Goal: Task Accomplishment & Management: Manage account settings

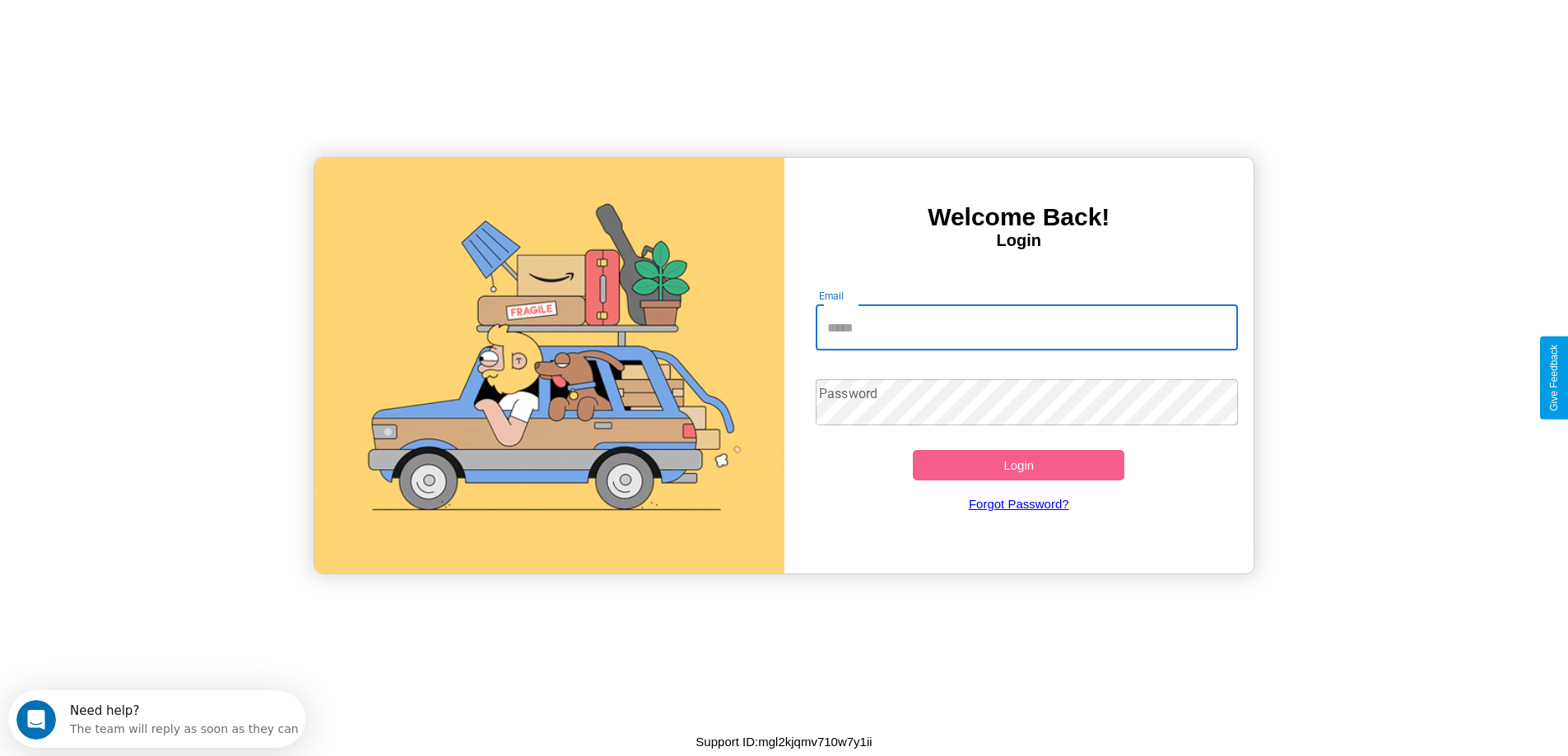
click at [1026, 327] on input "Email" at bounding box center [1027, 327] width 423 height 46
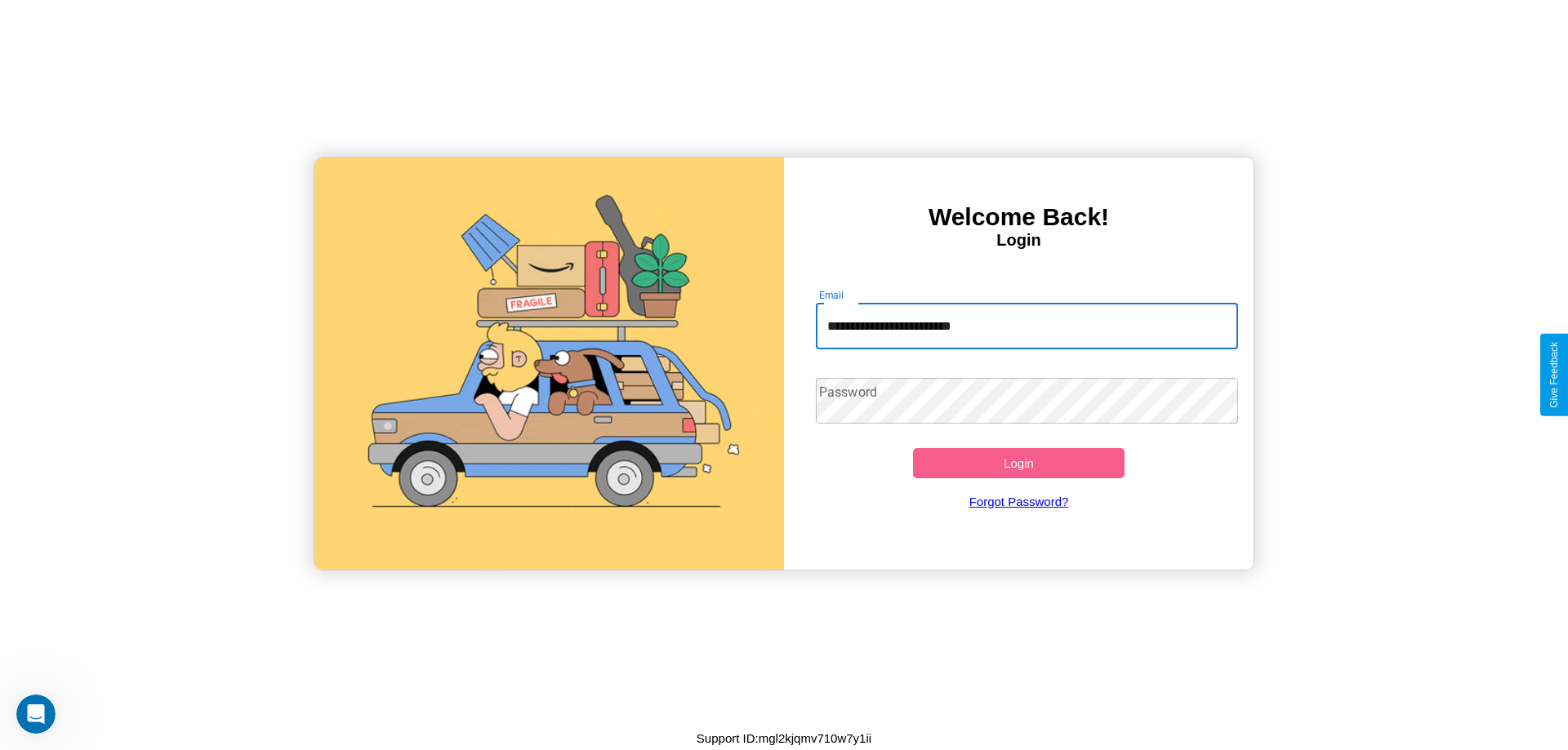
type input "**********"
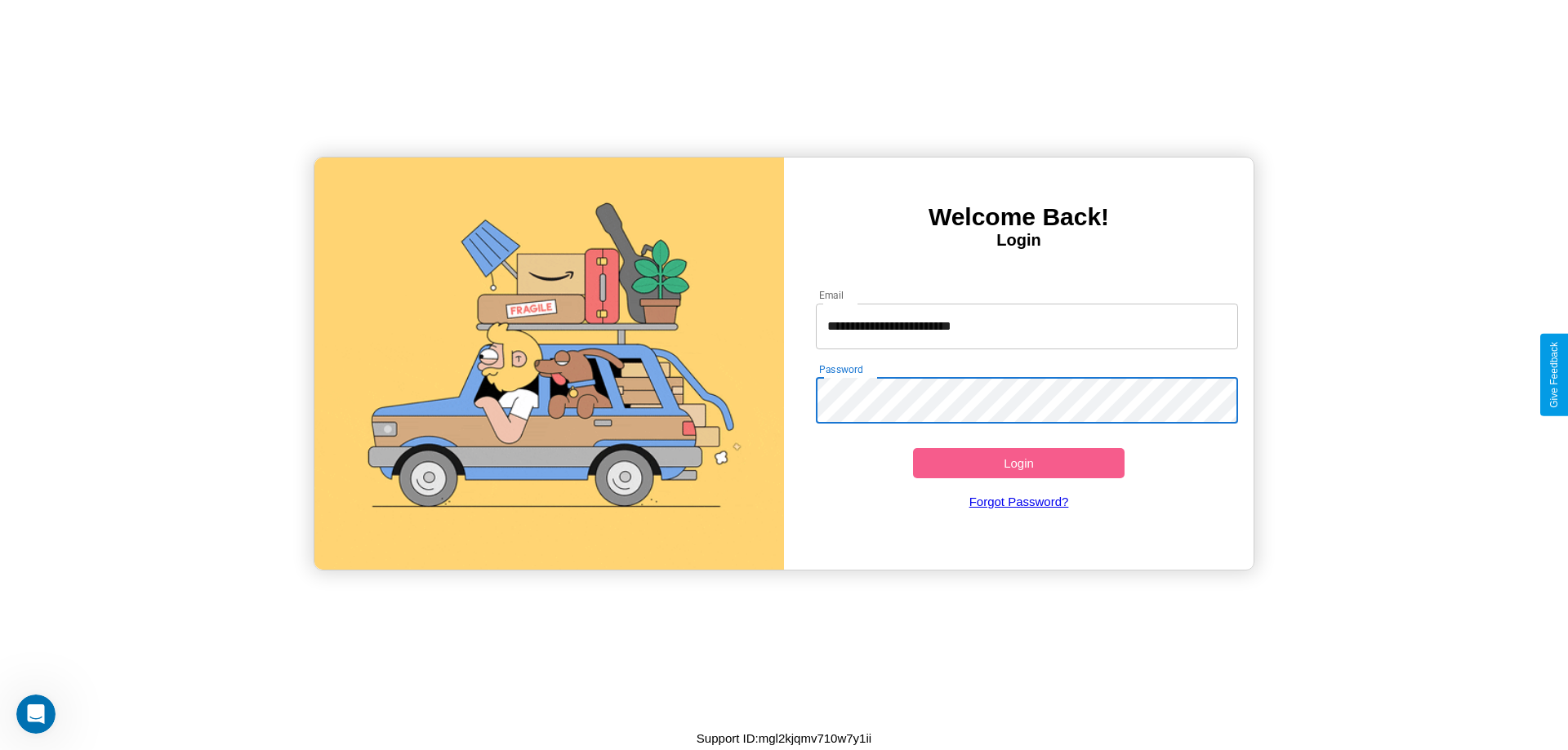
click at [1018, 463] on button "Login" at bounding box center [1019, 463] width 212 height 30
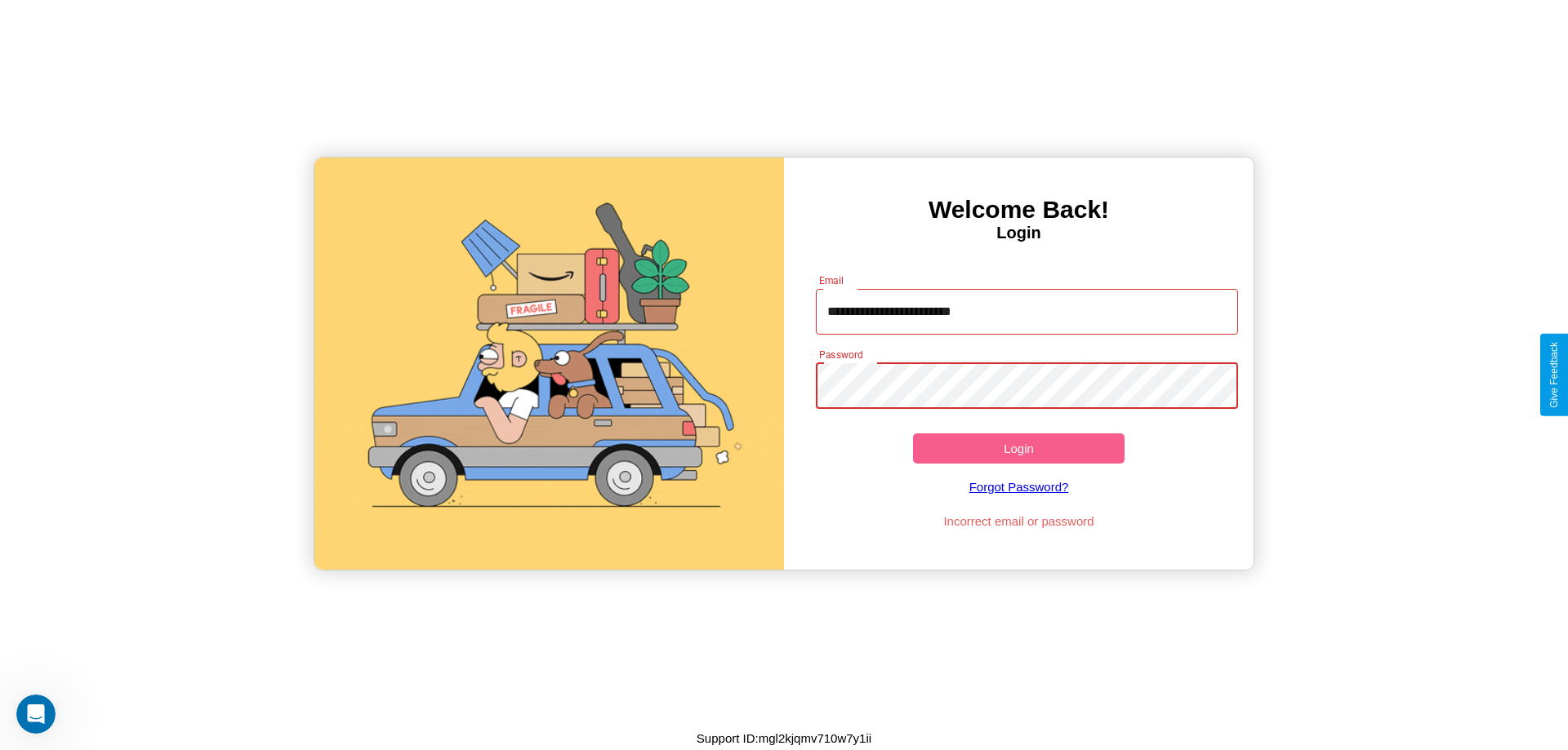
click at [1018, 448] on button "Login" at bounding box center [1019, 448] width 212 height 30
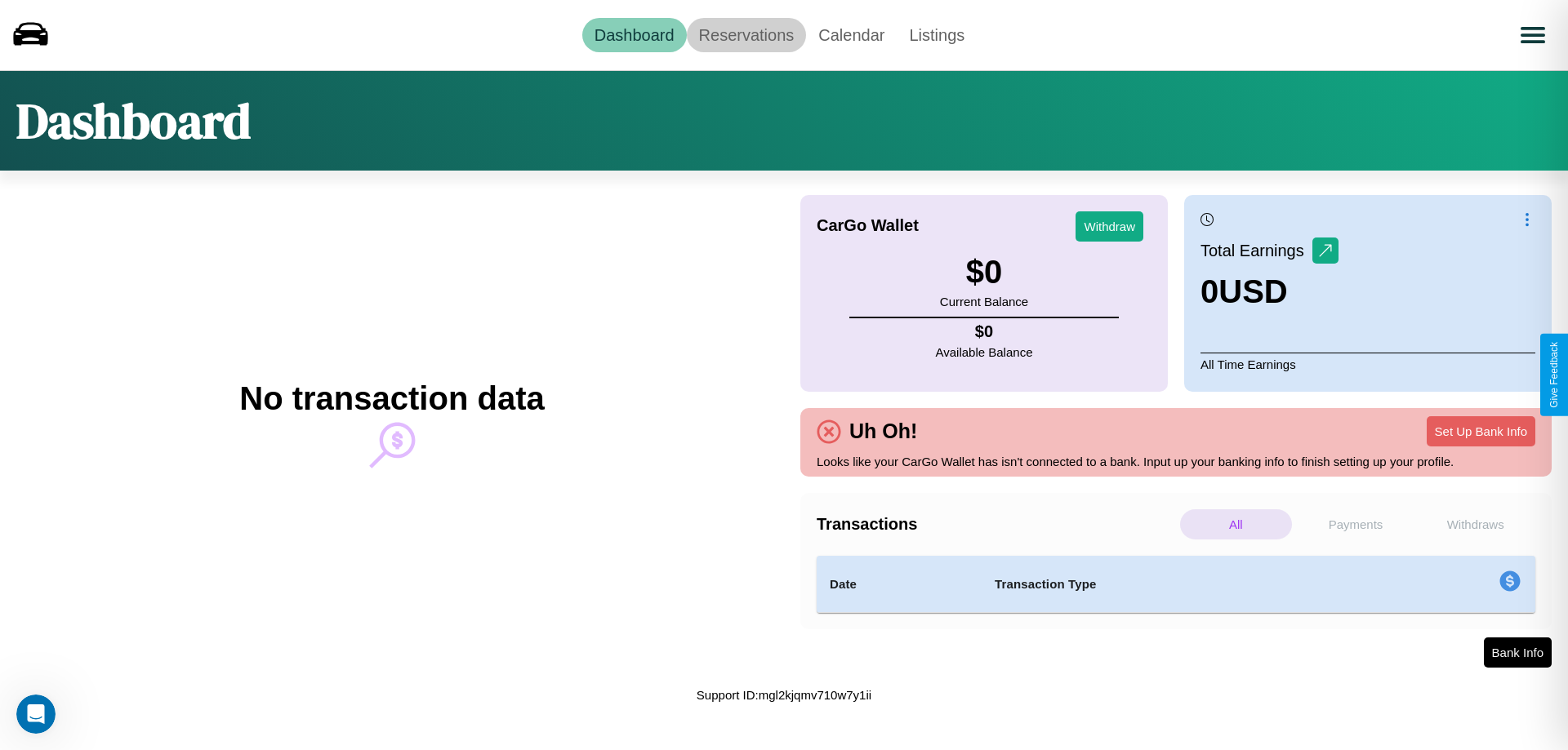
click at [746, 35] on link "Reservations" at bounding box center [747, 35] width 120 height 35
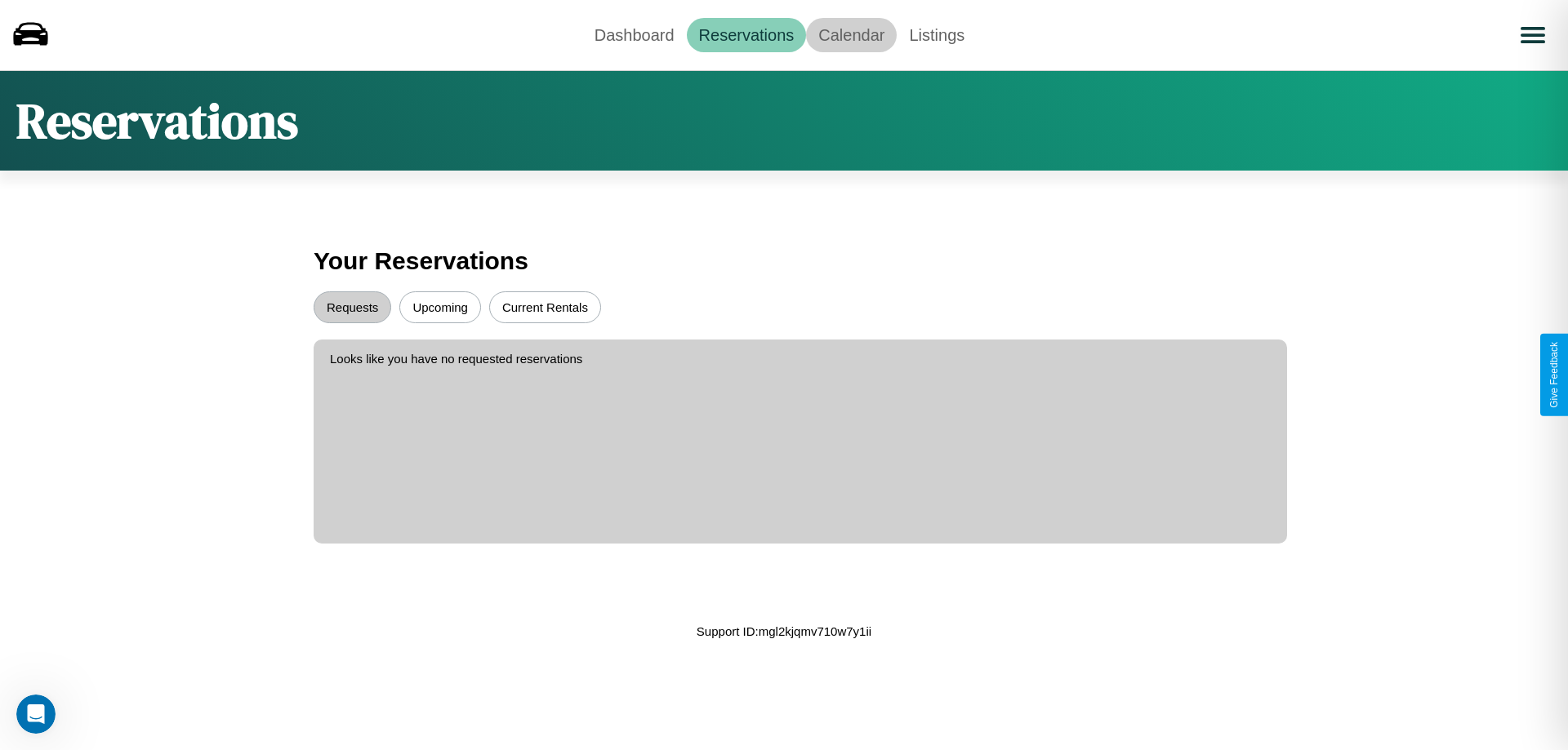
click at [850, 35] on link "Calendar" at bounding box center [851, 35] width 91 height 35
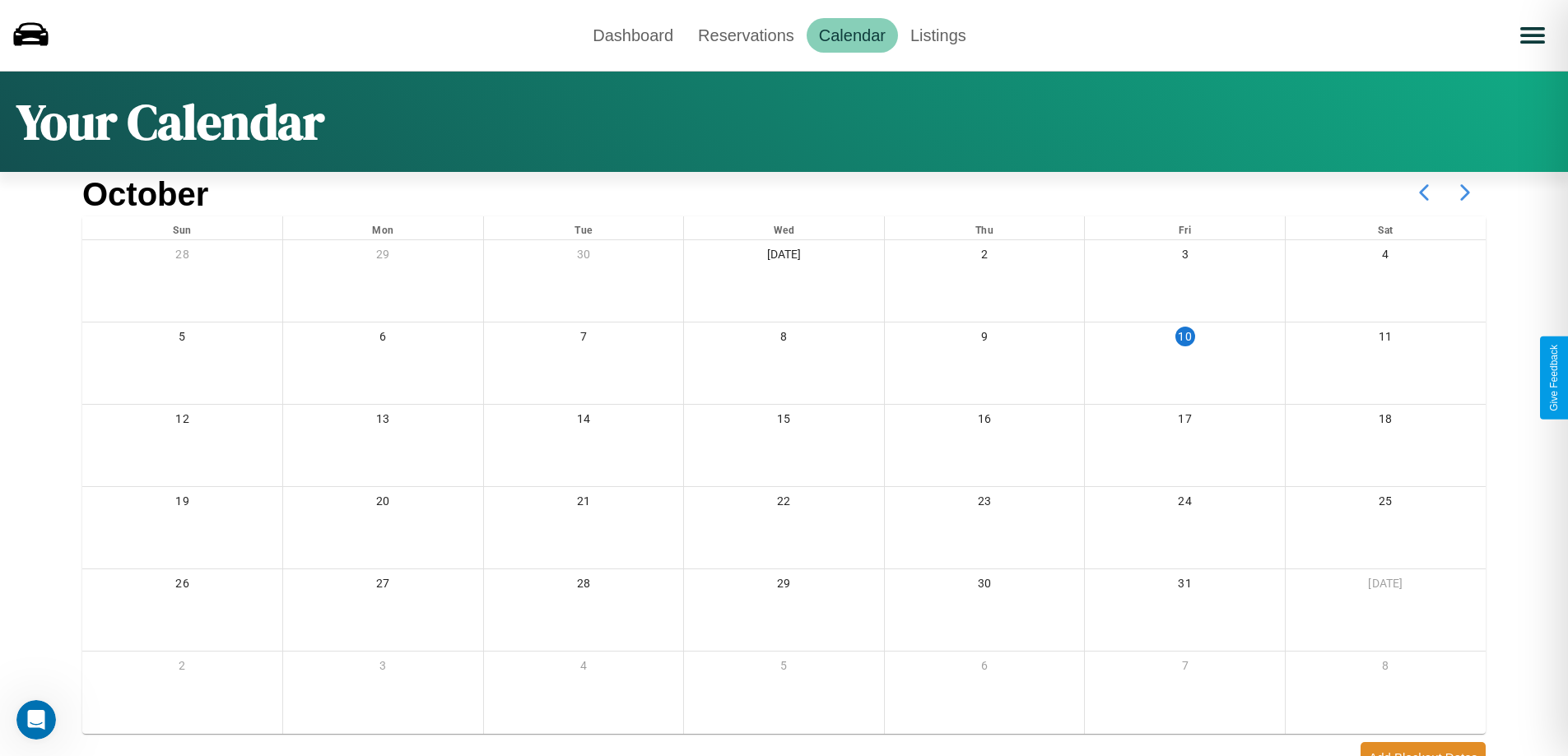
click at [1465, 192] on icon at bounding box center [1465, 192] width 41 height 41
